Goal: Information Seeking & Learning: Find specific fact

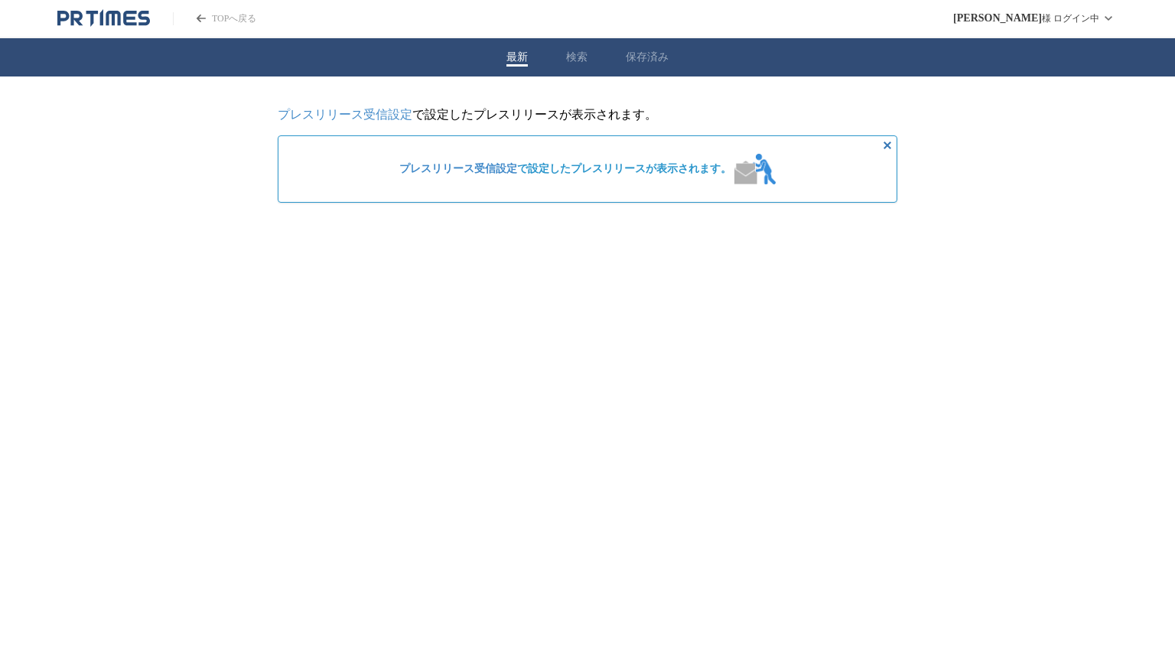
click at [626, 169] on span "プレスリリース受信設定 で設定したプレスリリースが表示されます。" at bounding box center [565, 169] width 332 height 14
click at [400, 121] on link "プレスリリース受信設定" at bounding box center [345, 114] width 135 height 13
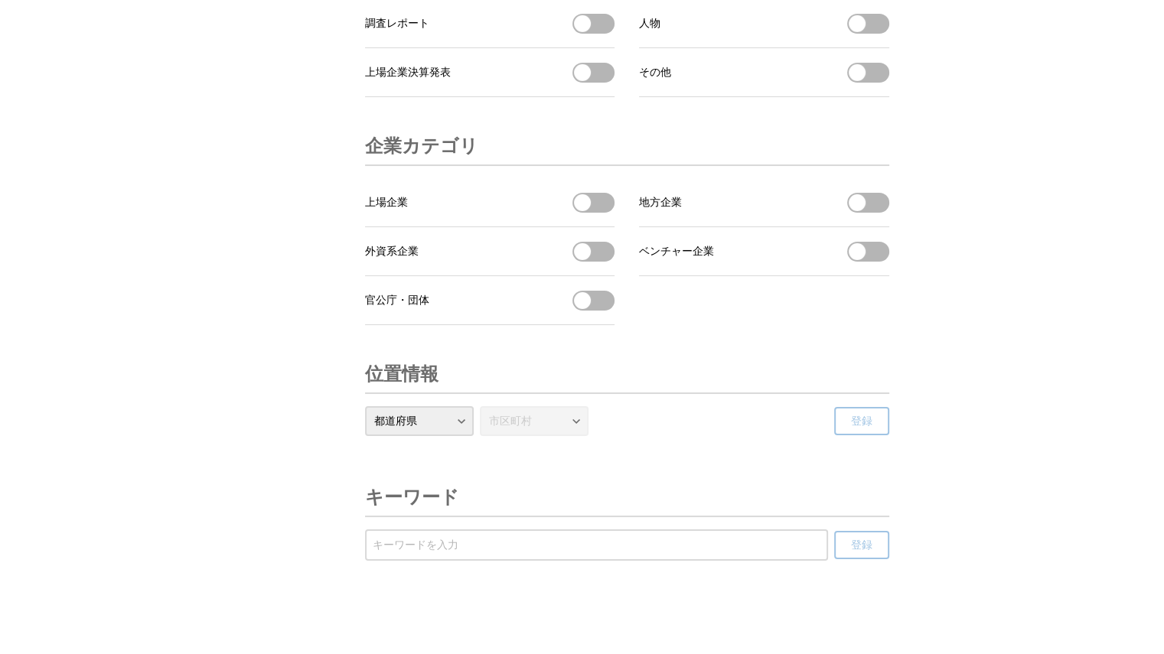
scroll to position [5120, 0]
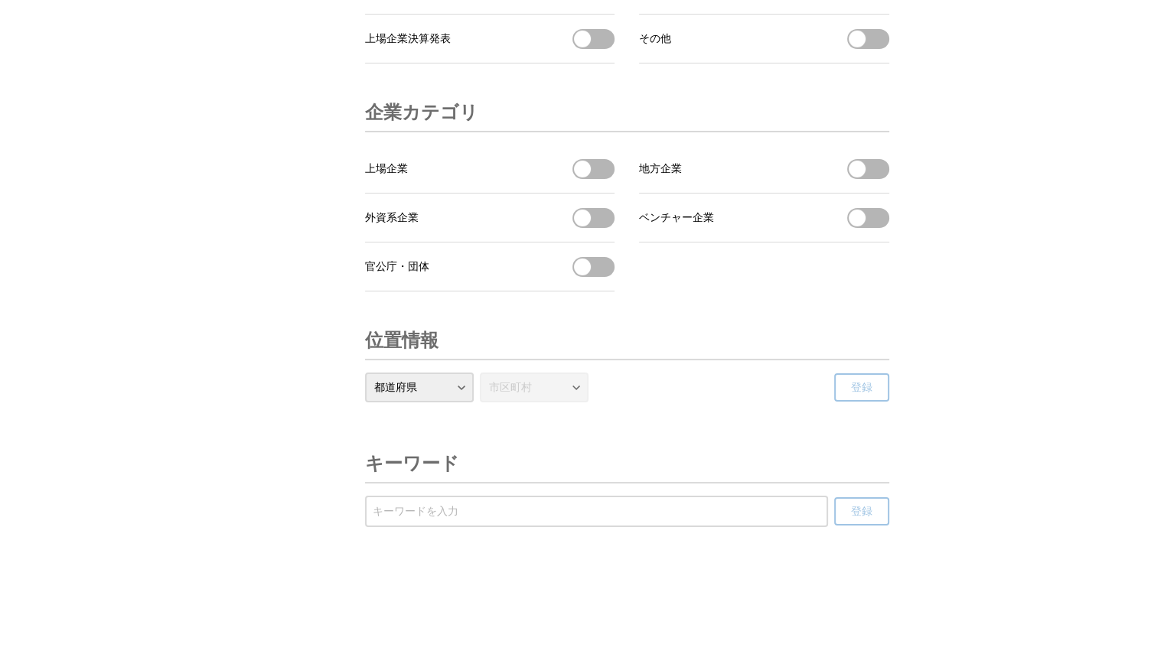
click at [453, 397] on select "都道府県 北海道 青森県 岩手県 宮城県 秋田県 山形県 福島県 茨城県 栃木県 群馬県 埼玉県 千葉県 東京都 神奈川県 新潟県 富山県 石川県 福井県 山…" at bounding box center [419, 388] width 109 height 30
select select "18"
click at [365, 373] on select "都道府県 北海道 青森県 岩手県 宮城県 秋田県 山形県 福島県 茨城県 栃木県 群馬県 埼玉県 千葉県 東京都 神奈川県 新潟県 富山県 石川県 福井県 山…" at bounding box center [419, 388] width 109 height 30
click at [714, 409] on div "都道府県 北海道 青森県 岩手県 宮城県 秋田県 山形県 福島県 茨城県 栃木県 群馬県 埼玉県 千葉県 東京都 神奈川県 新潟県 富山県 石川県 福井県 山…" at bounding box center [627, 394] width 524 height 42
click at [858, 385] on span "登録" at bounding box center [861, 388] width 21 height 14
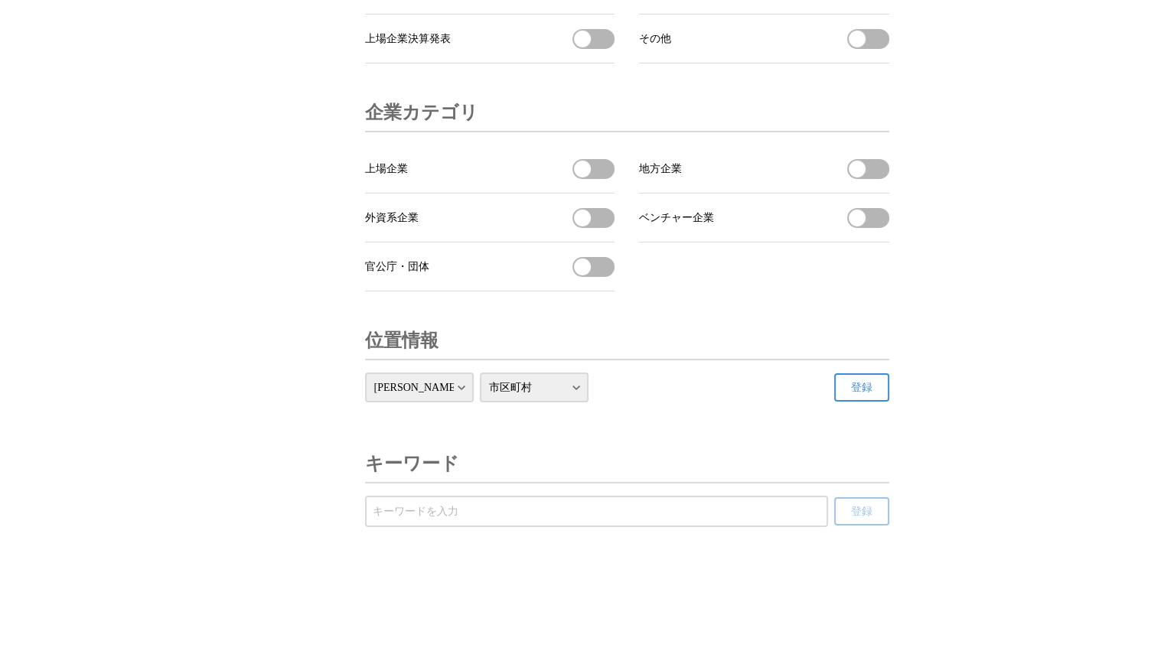
click at [492, 513] on input "受信するキーワードを登録する" at bounding box center [597, 511] width 448 height 17
type input "新"
type input "オープン"
click at [842, 513] on button "登録" at bounding box center [861, 511] width 55 height 28
click at [587, 385] on select "市区町村 福井市 敦賀市 小浜市 大野市 勝山市 鯖江市 あわら市 越前市 坂井市 永平寺町 池田町 南越前町 越前町 美浜町 高浜町 おおい町 若狭町" at bounding box center [534, 388] width 109 height 30
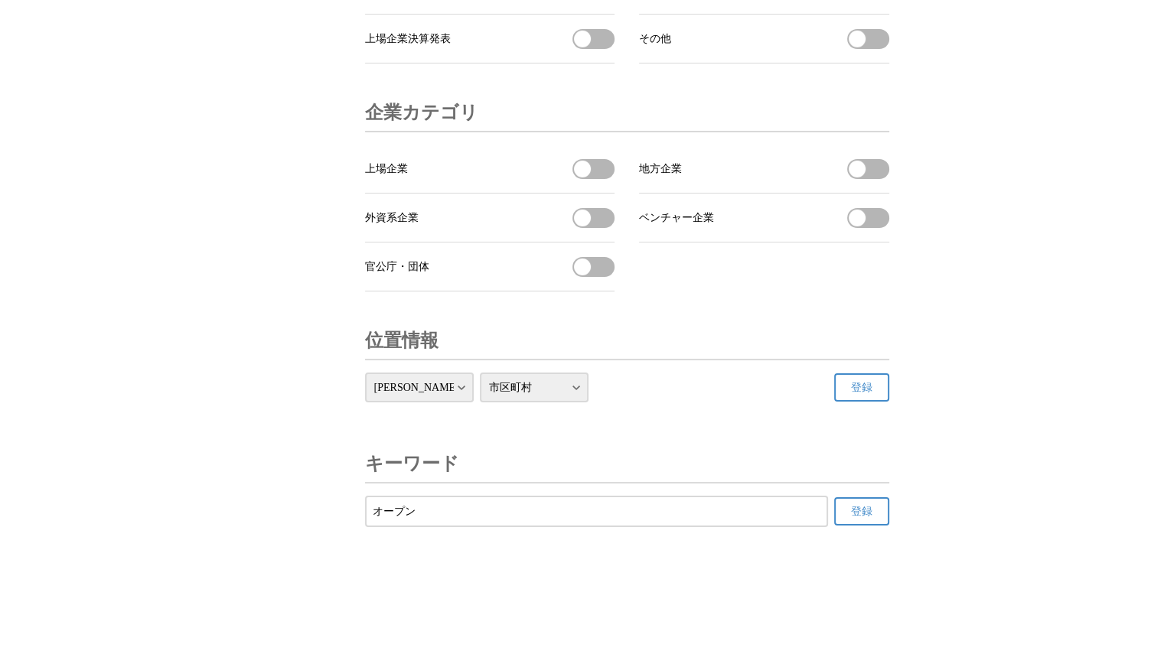
click at [457, 393] on select "都道府県 北海道 青森県 岩手県 宮城県 秋田県 山形県 福島県 茨城県 栃木県 群馬県 埼玉県 千葉県 東京都 神奈川県 新潟県 富山県 石川県 福井県 山…" at bounding box center [419, 388] width 109 height 30
click at [709, 384] on form "都道府県 北海道 青森県 岩手県 宮城県 秋田県 山形県 福島県 茨城県 栃木県 群馬県 埼玉県 千葉県 東京都 神奈川県 新潟県 富山県 石川県 福井県 山…" at bounding box center [627, 388] width 524 height 30
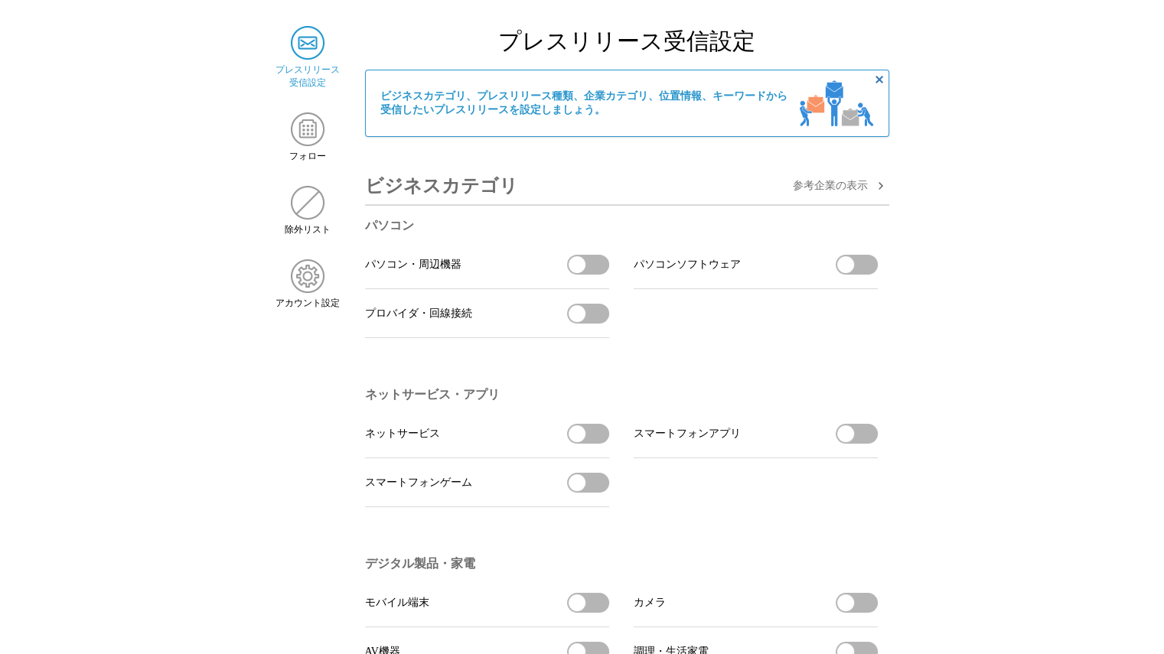
scroll to position [0, 0]
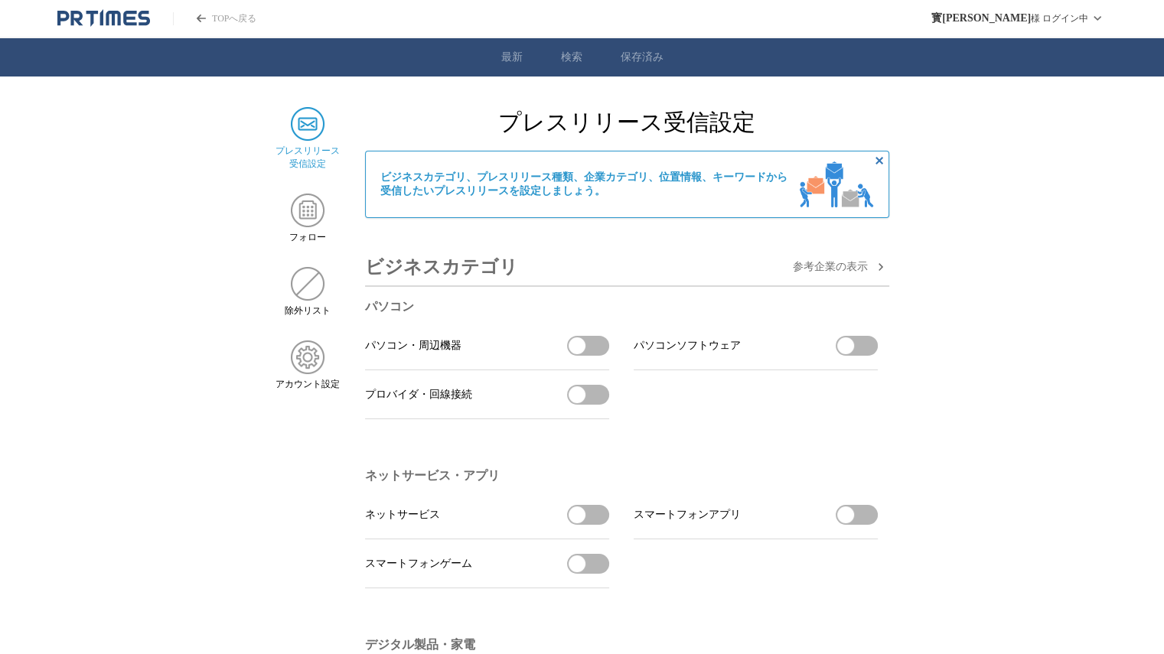
click at [809, 262] on span "参考企業の 表示" at bounding box center [830, 267] width 75 height 14
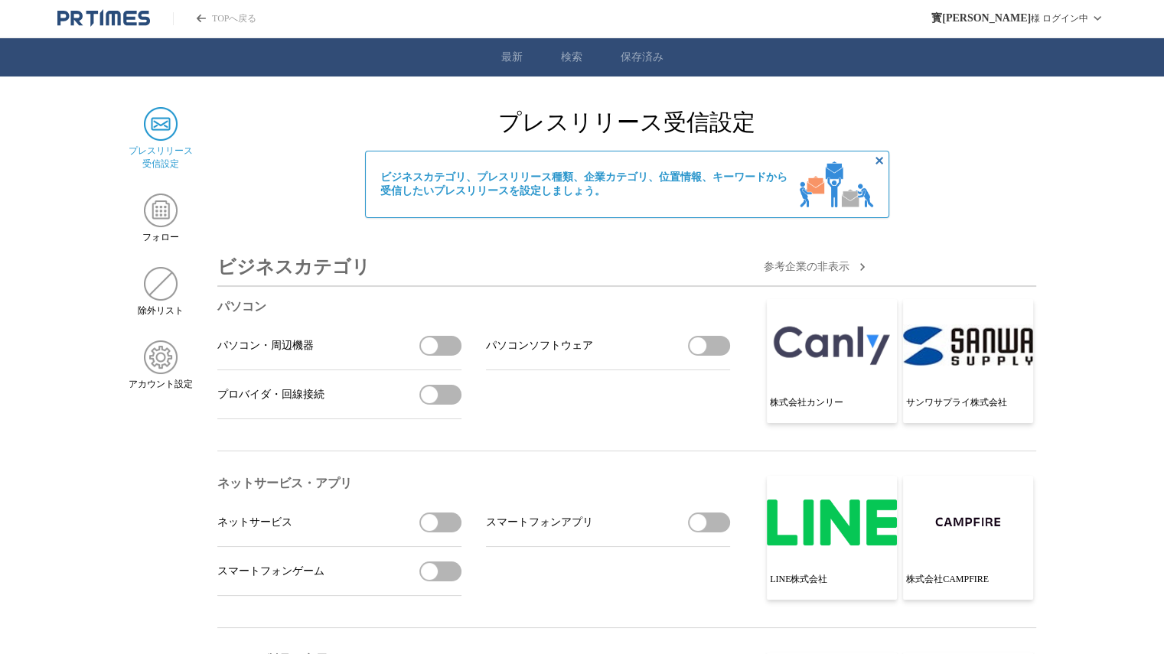
click at [838, 282] on header "ビジネスカテゴリ 参考企業の 非 表示" at bounding box center [626, 268] width 819 height 38
click at [853, 267] on icon "button" at bounding box center [861, 267] width 18 height 18
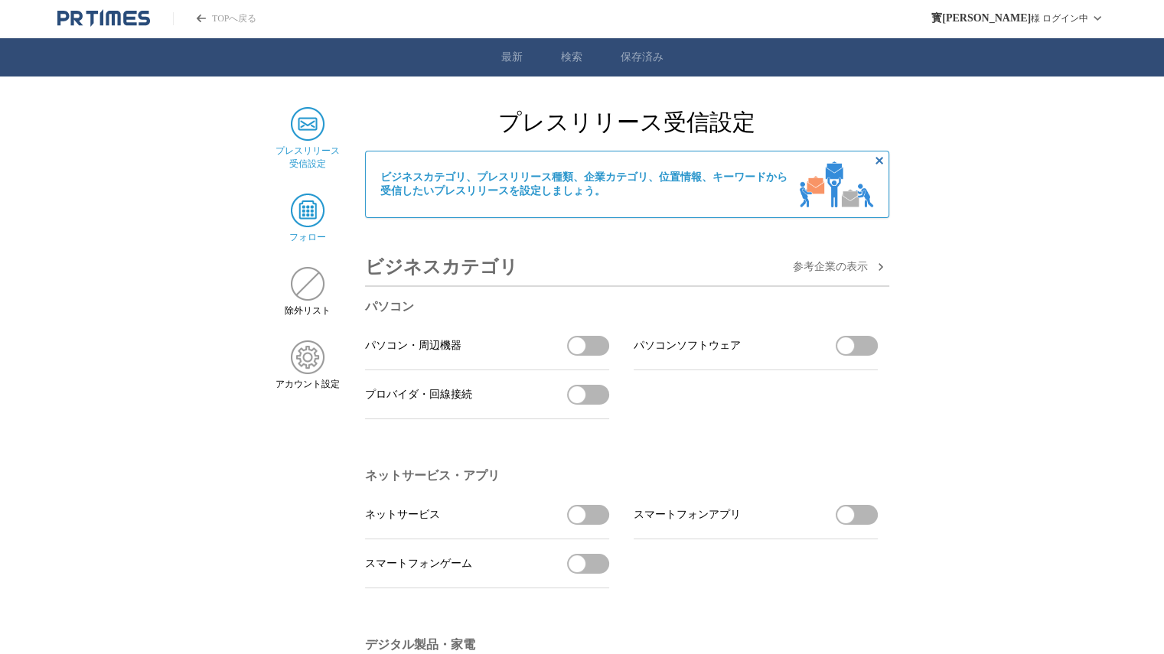
click at [307, 208] on img at bounding box center [308, 211] width 34 height 34
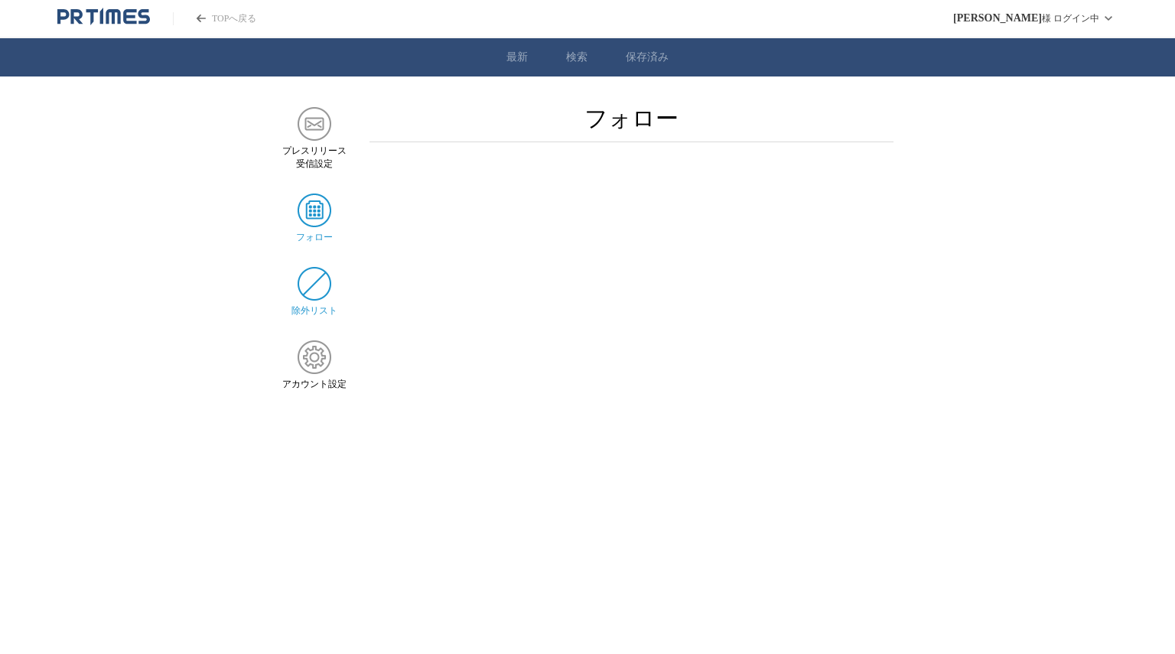
click at [322, 290] on img at bounding box center [315, 284] width 34 height 34
click at [314, 372] on img at bounding box center [315, 357] width 34 height 34
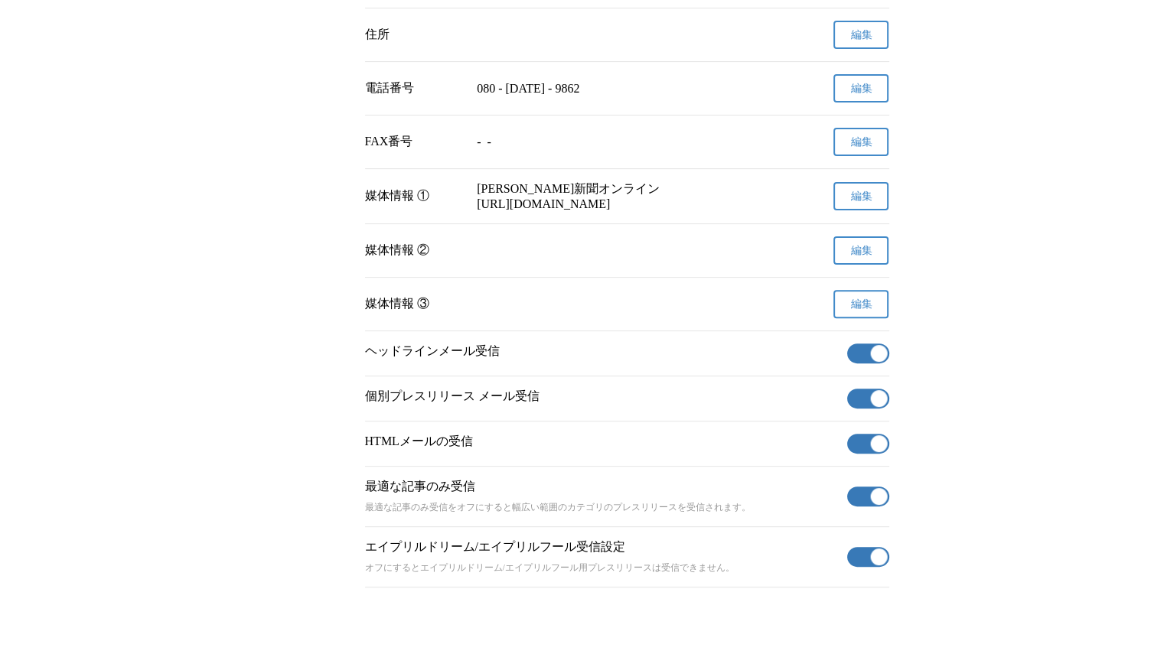
scroll to position [536, 0]
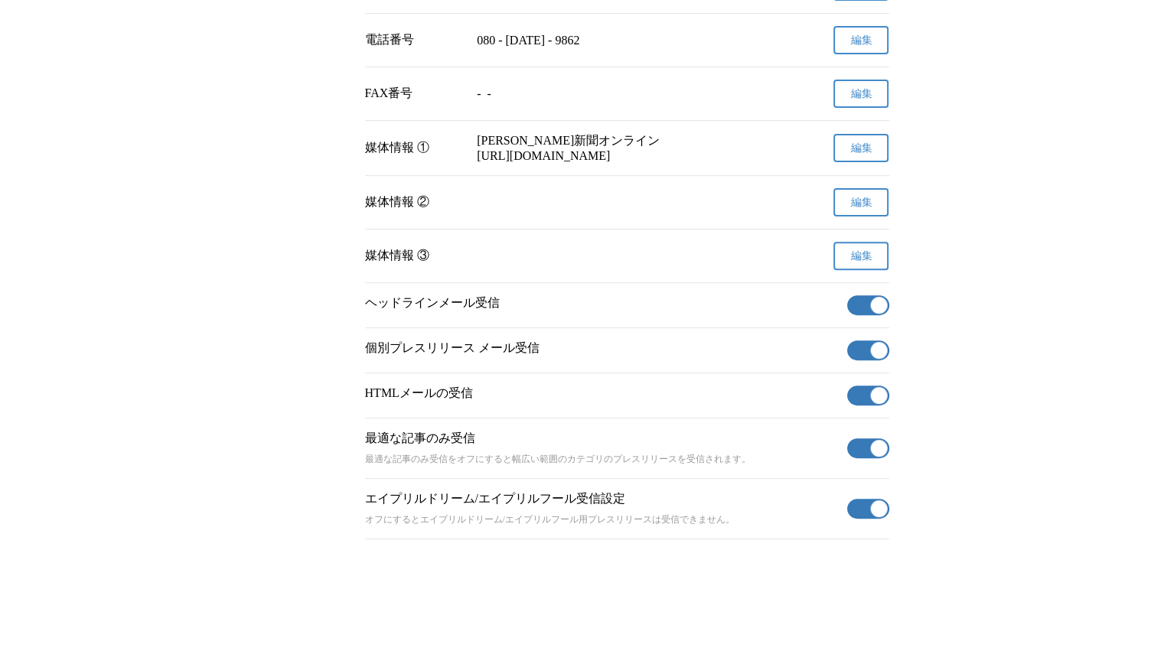
click at [863, 510] on button "有効" at bounding box center [868, 509] width 42 height 20
drag, startPoint x: 604, startPoint y: 457, endPoint x: 832, endPoint y: 466, distance: 228.2
click at [832, 466] on section "最適な記事のみ受信 最適な記事のみ受信をオフにすると幅広い範囲のカテゴリのプレスリリースを受信されます。 有効" at bounding box center [627, 448] width 524 height 60
click at [569, 463] on p "最適な記事のみ受信をオフにすると幅広い範囲のカテゴリのプレスリリースを受信されます。" at bounding box center [603, 459] width 476 height 13
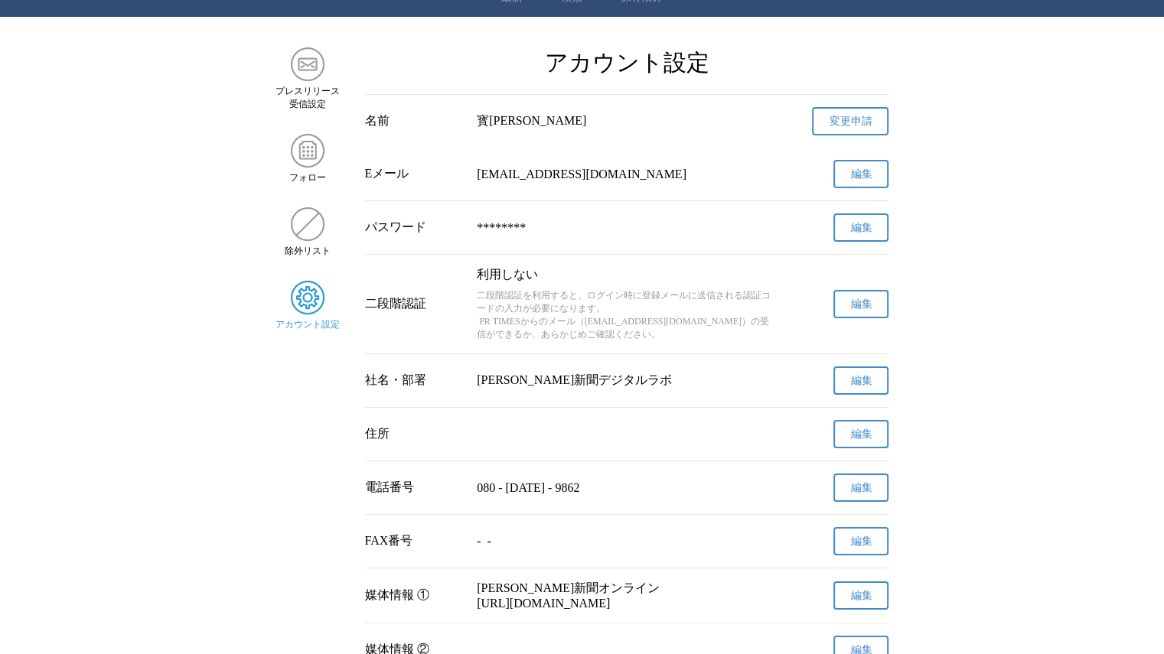
scroll to position [0, 0]
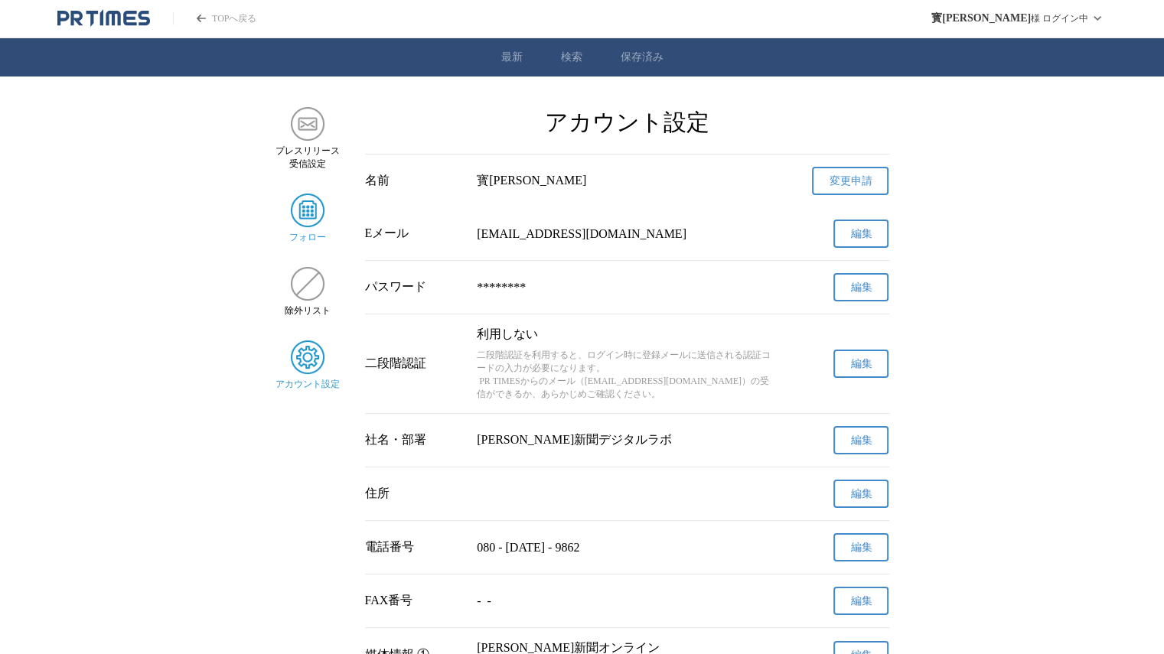
click at [327, 219] on div "フォロー" at bounding box center [307, 219] width 65 height 50
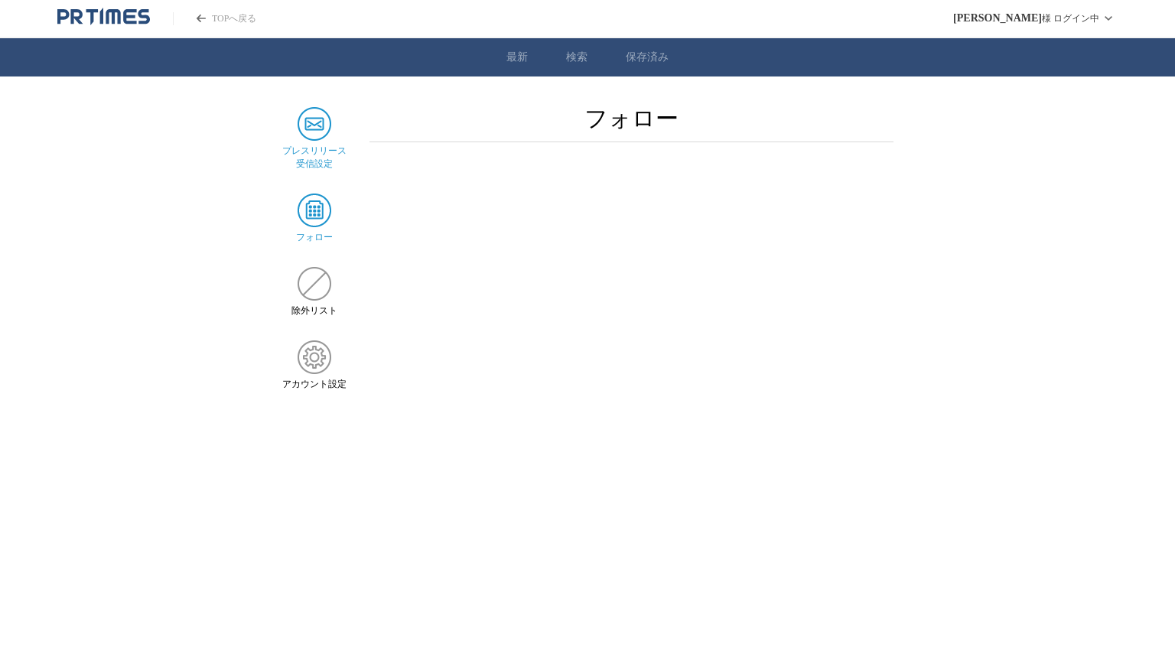
click at [328, 140] on img at bounding box center [315, 124] width 34 height 34
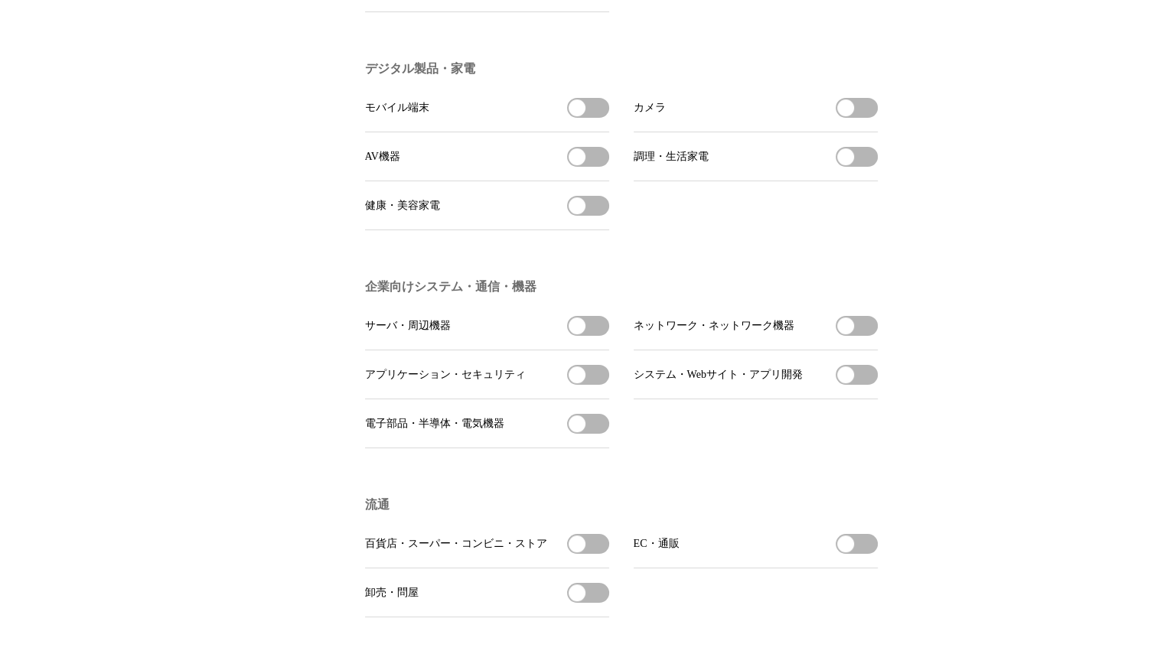
scroll to position [612, 0]
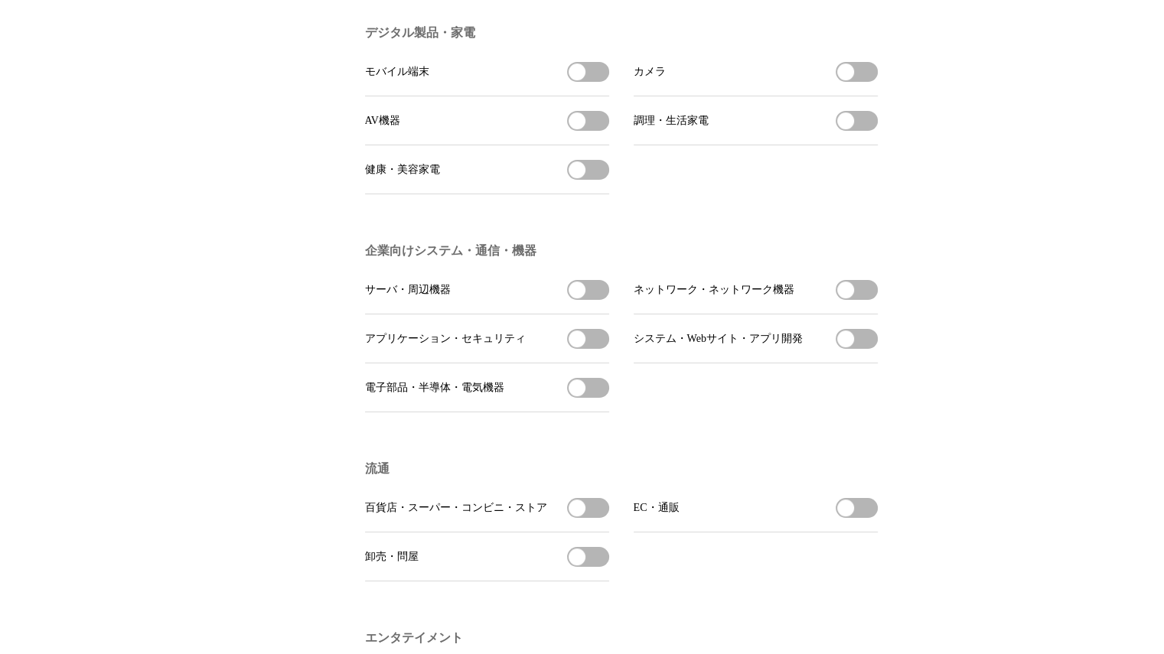
click at [584, 129] on span "button" at bounding box center [576, 120] width 17 height 17
click at [591, 131] on button "AV機器の受信を解除" at bounding box center [588, 121] width 42 height 20
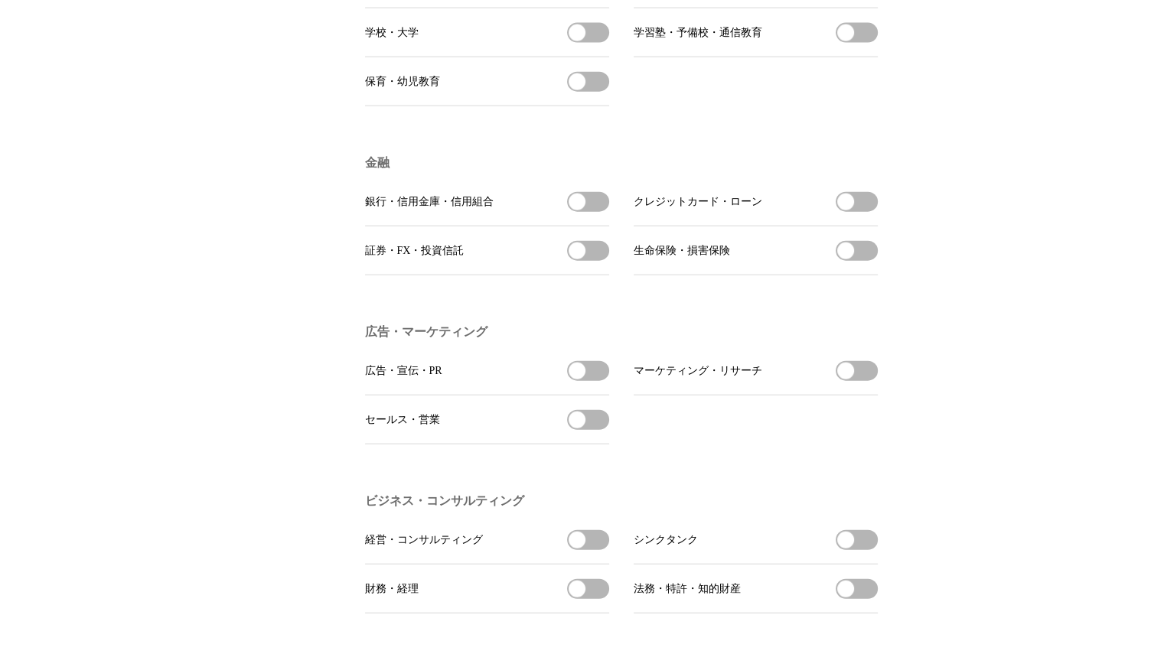
scroll to position [3672, 0]
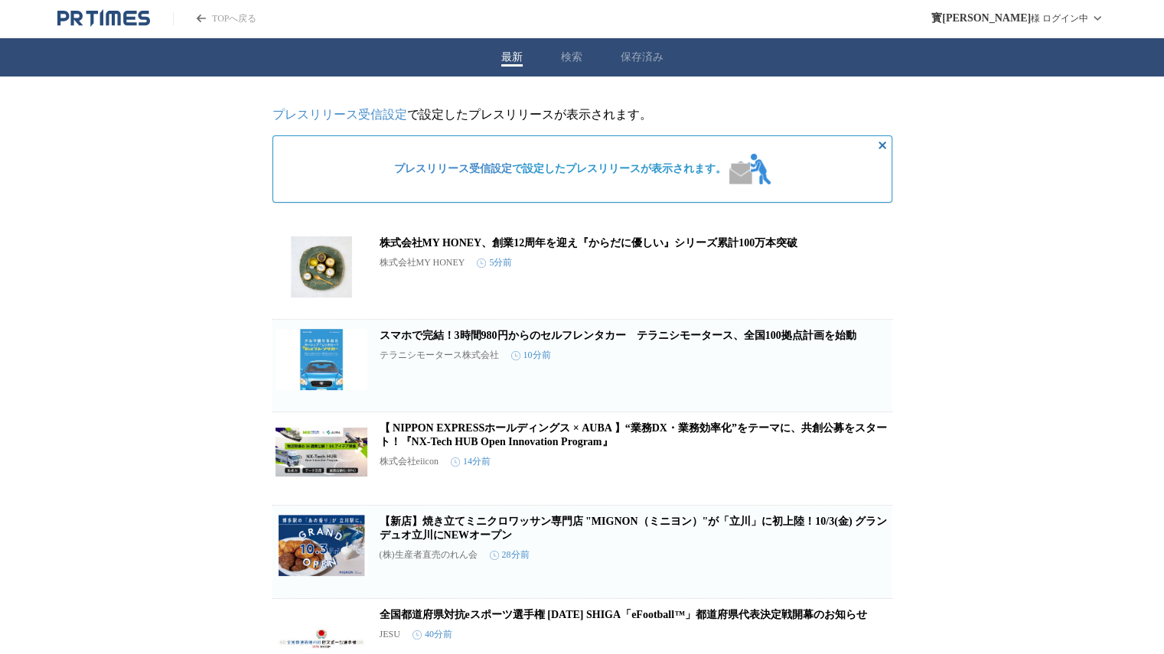
click at [567, 59] on button "検索" at bounding box center [571, 57] width 21 height 14
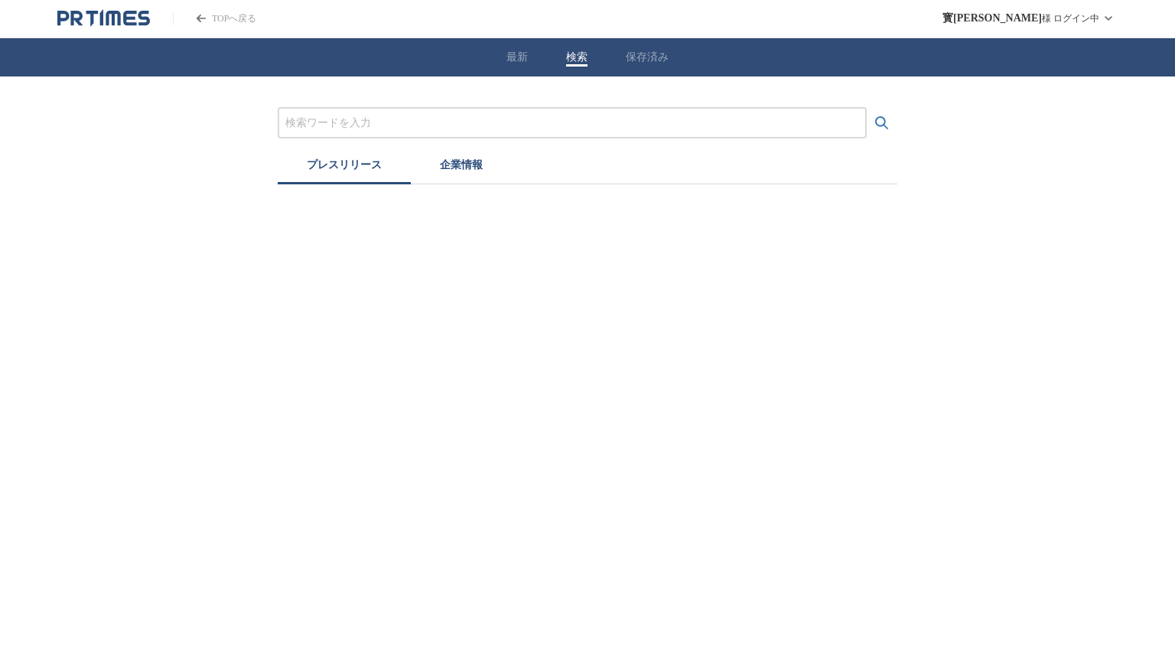
click at [462, 125] on input "プレスリリースおよび企業を検索する" at bounding box center [572, 123] width 574 height 17
type input "o"
type input "0"
click at [867, 108] on button "検索する" at bounding box center [882, 123] width 31 height 31
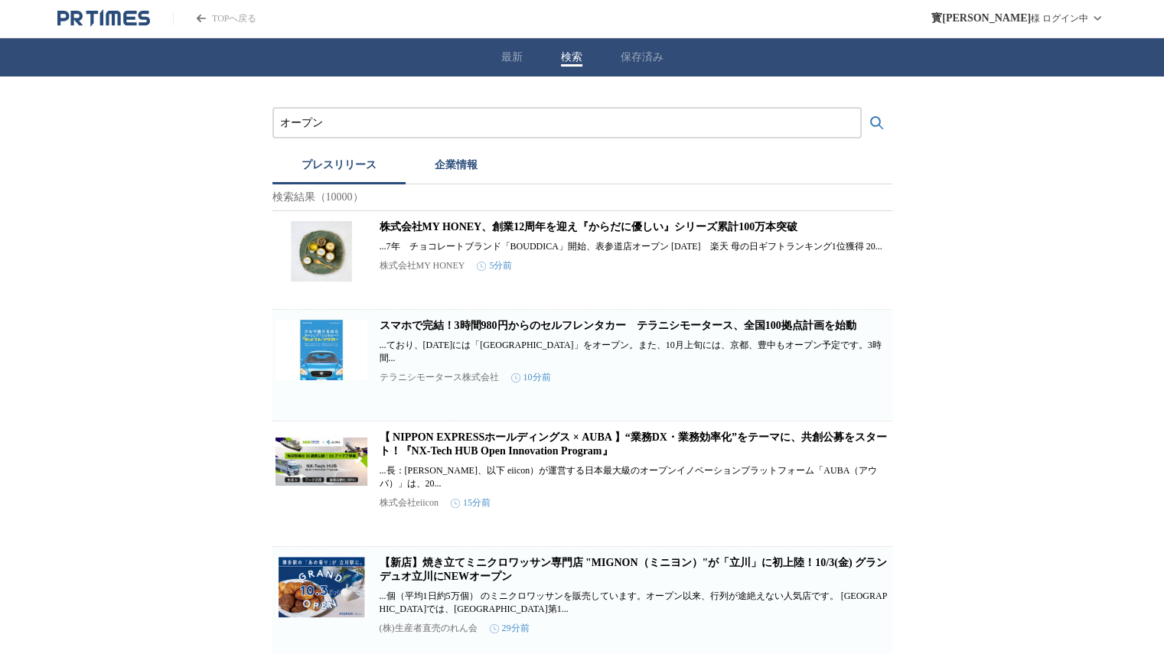
click at [874, 125] on icon "検索する" at bounding box center [876, 122] width 13 height 13
click at [446, 122] on input "オープン" at bounding box center [567, 123] width 574 height 17
type input "オープン [PERSON_NAME]"
click at [861, 108] on button "検索する" at bounding box center [876, 123] width 31 height 31
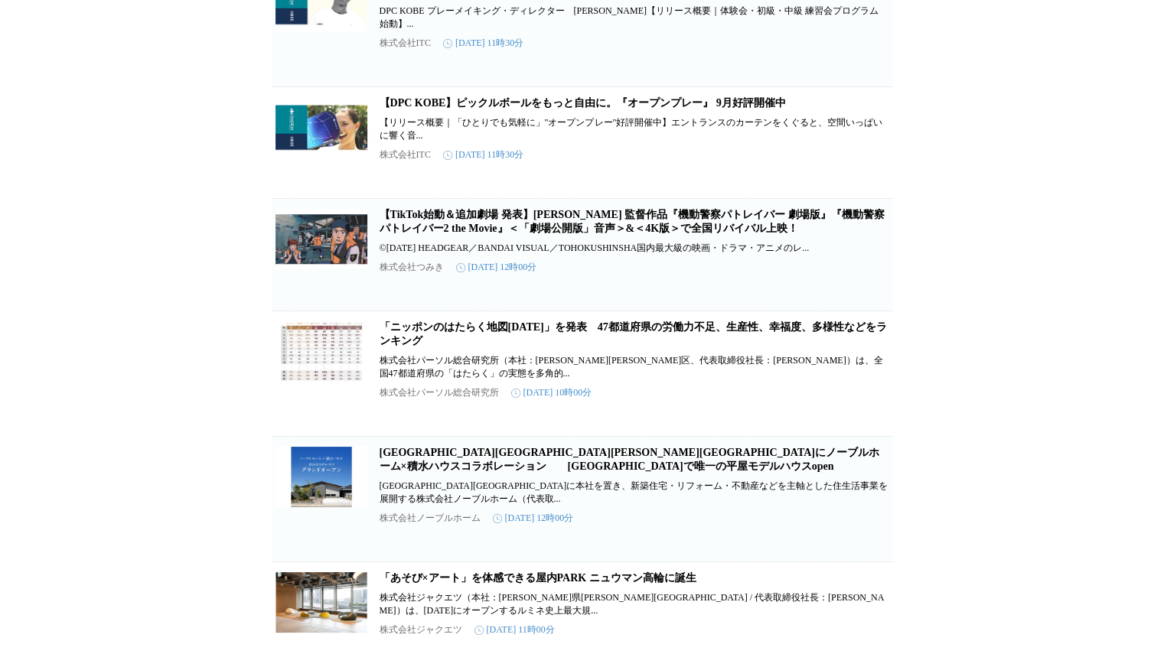
scroll to position [612, 0]
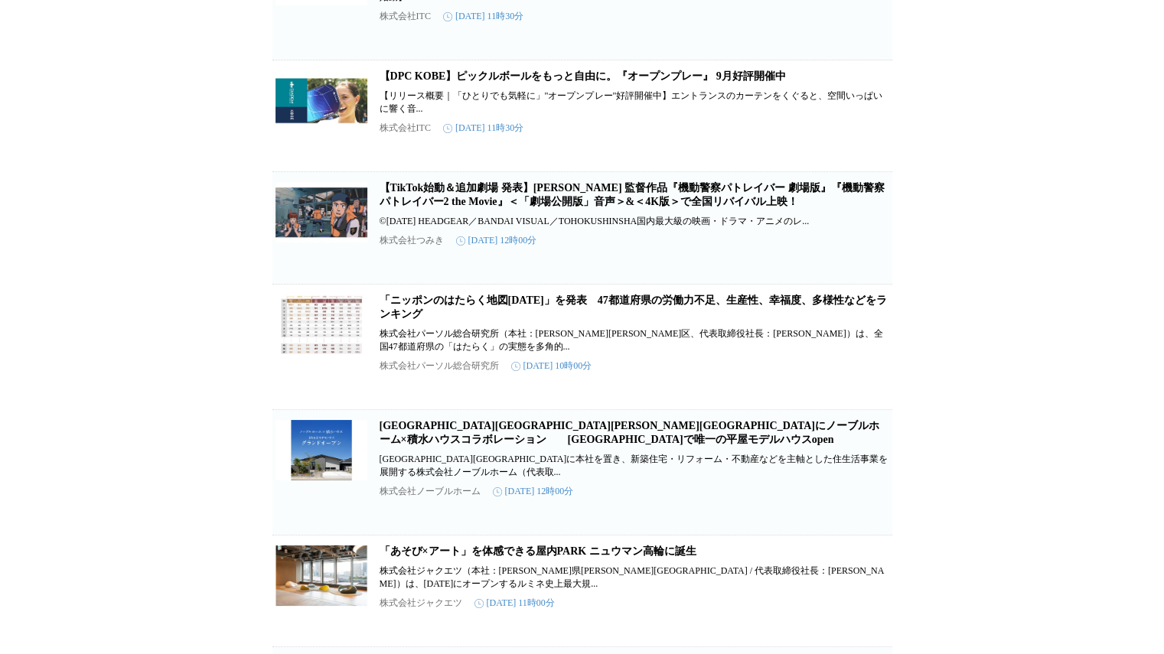
click at [717, 320] on link "「ニッポンのはたらく地図[DATE]」を発表　47都道府県の労働力不足、生産性、幸福度、多様性などをランキング" at bounding box center [632, 307] width 507 height 25
